Goal: Task Accomplishment & Management: Use online tool/utility

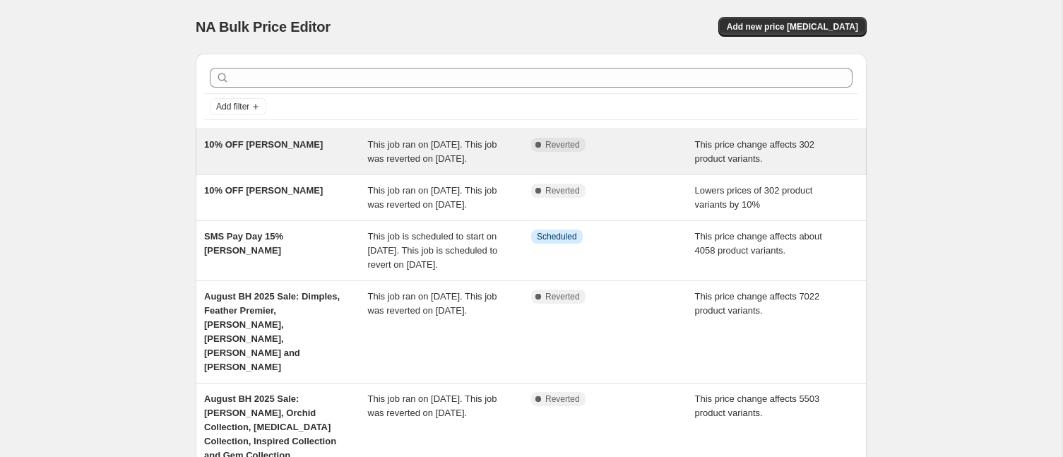
click at [246, 144] on span "10% OFF [PERSON_NAME]" at bounding box center [263, 144] width 119 height 11
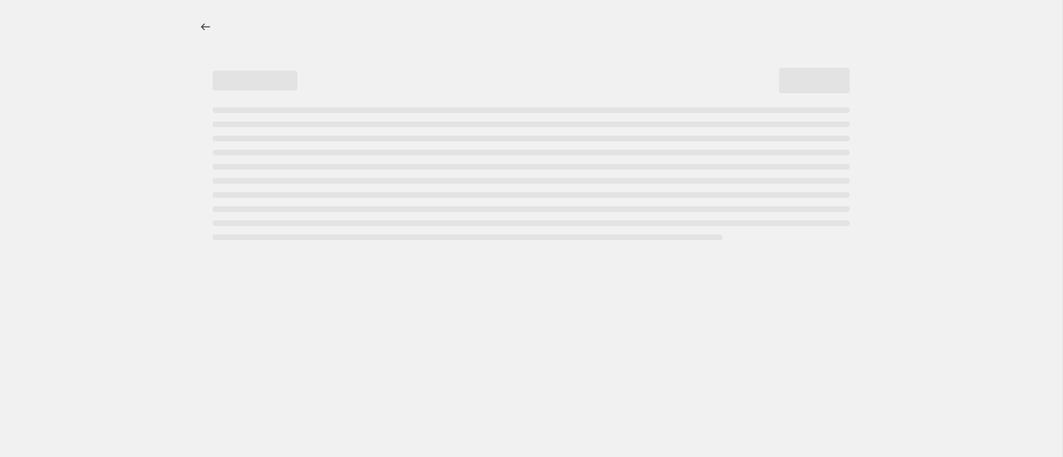
select select "pcap"
select select "percentage"
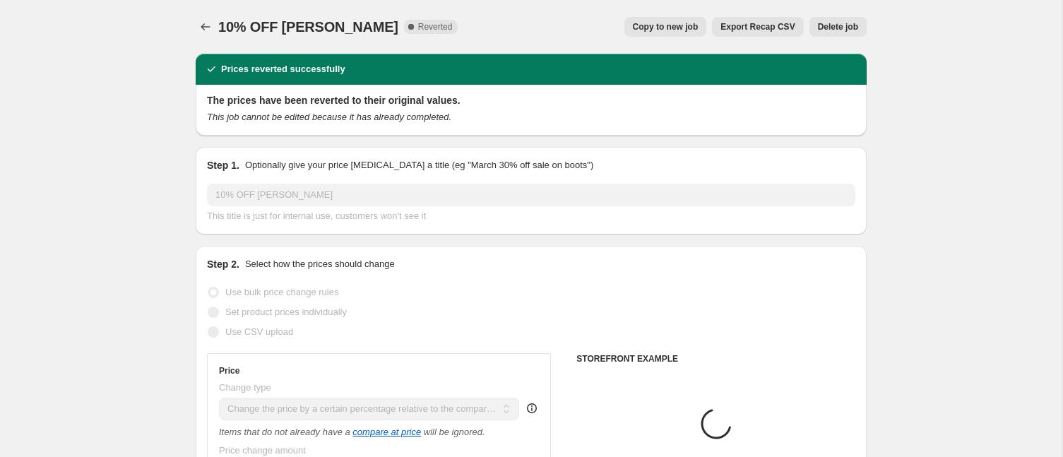
select select "collection"
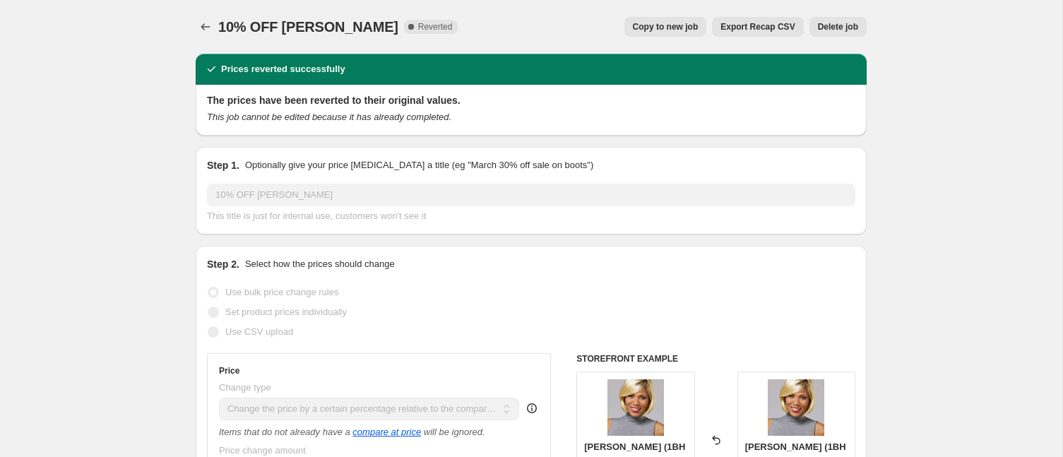
click at [651, 27] on span "Copy to new job" at bounding box center [666, 26] width 66 height 11
select select "pcap"
select select "percentage"
select select "collection"
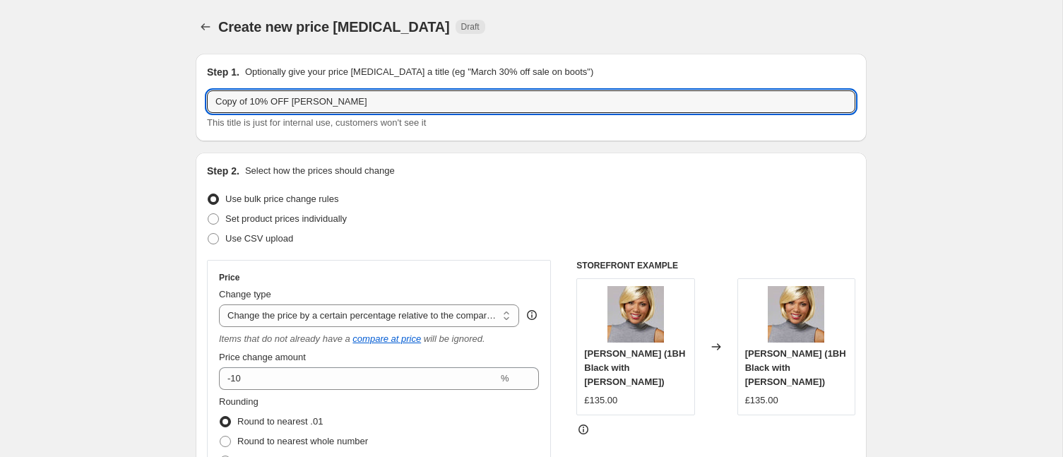
drag, startPoint x: 252, startPoint y: 102, endPoint x: 225, endPoint y: 28, distance: 78.8
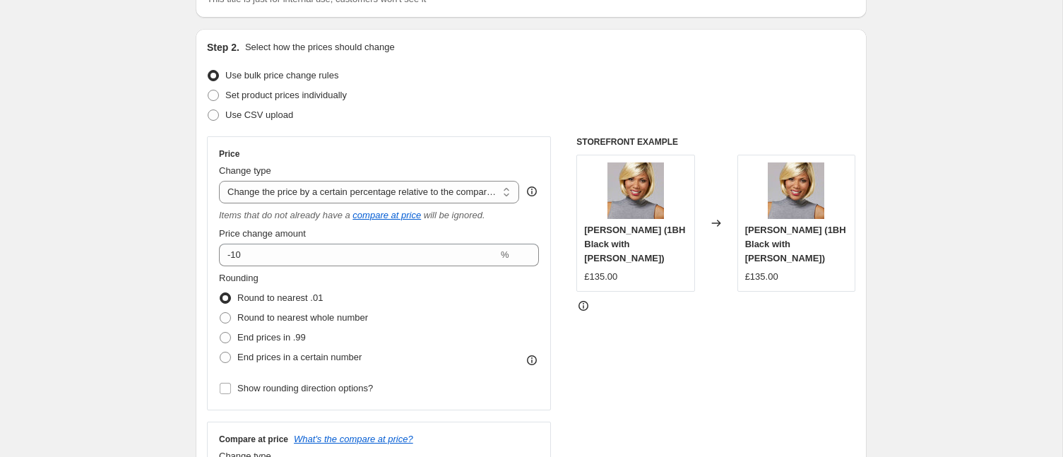
scroll to position [140, 0]
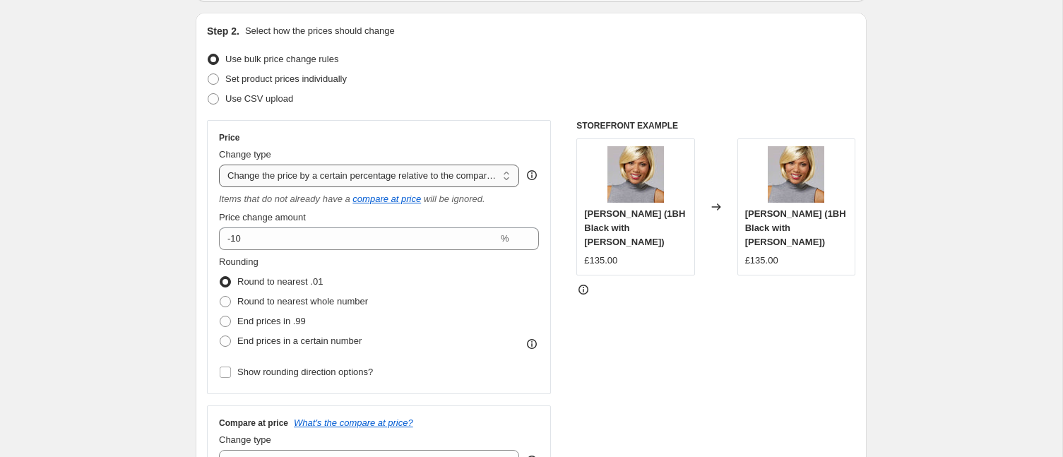
type input "10% OFF [PERSON_NAME]"
click at [305, 177] on select "Change the price to a certain amount Change the price by a certain amount Chang…" at bounding box center [369, 175] width 300 height 23
select select "percentage"
click at [219, 164] on select "Change the price to a certain amount Change the price by a certain amount Chang…" at bounding box center [369, 175] width 300 height 23
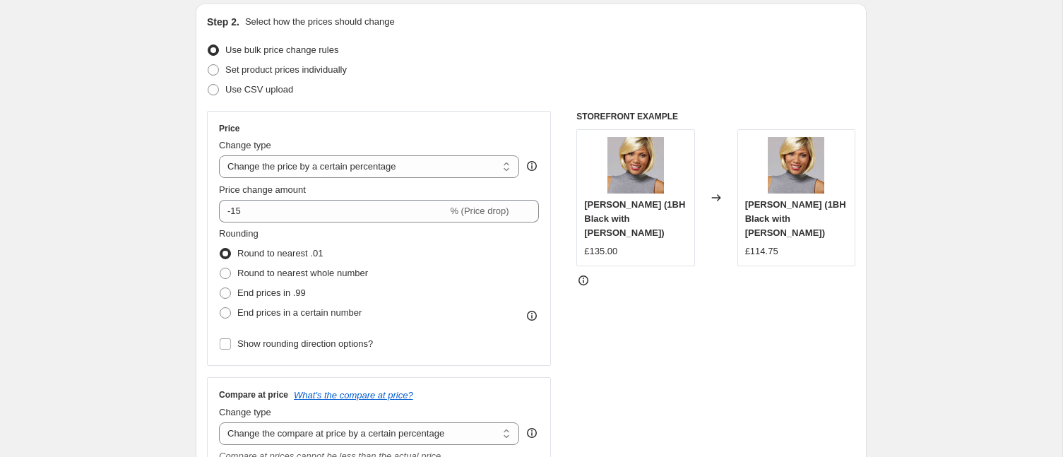
scroll to position [151, 0]
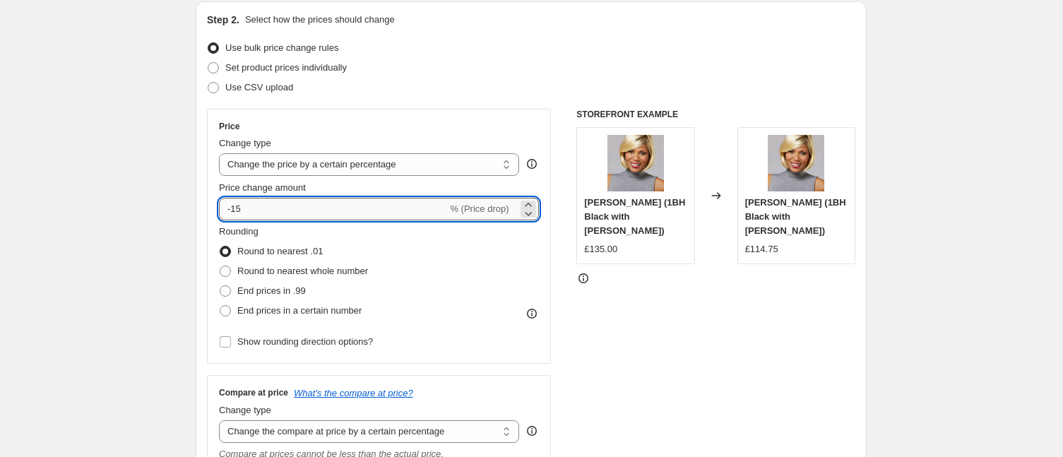
click at [258, 210] on input "-15" at bounding box center [333, 209] width 228 height 23
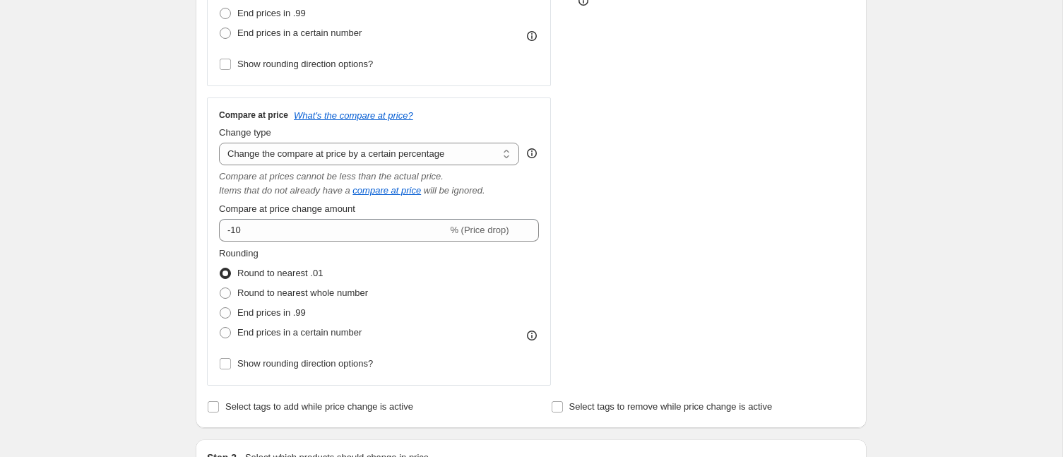
scroll to position [438, 0]
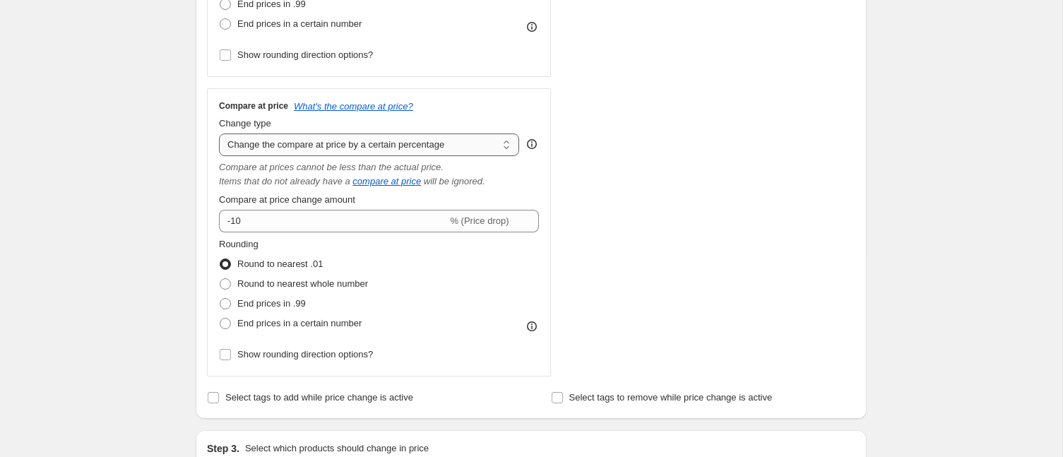
type input "-10"
click at [237, 146] on select "Change the compare at price to the current price (sale) Change the compare at p…" at bounding box center [369, 144] width 300 height 23
click at [219, 133] on select "Change the compare at price to the current price (sale) Change the compare at p…" at bounding box center [369, 144] width 300 height 23
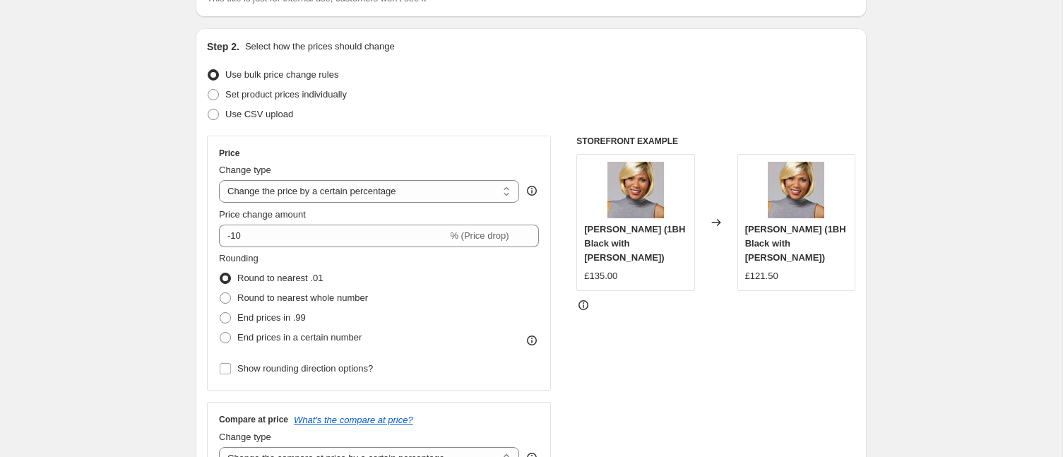
scroll to position [76, 0]
